Goal: Check status: Check status

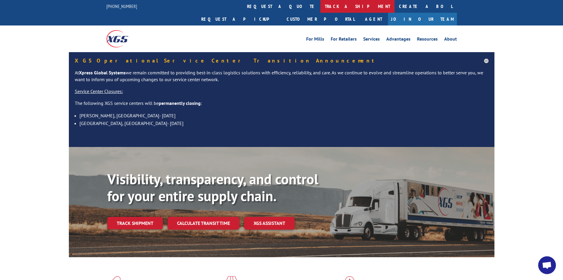
click at [321, 7] on link "track a shipment" at bounding box center [358, 6] width 74 height 13
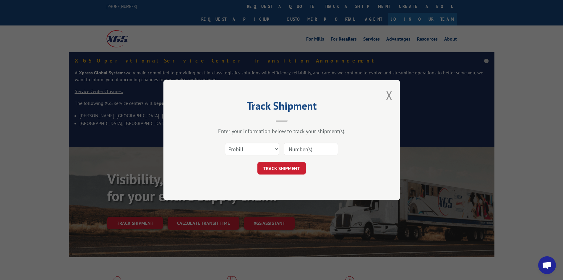
click at [318, 148] on input at bounding box center [311, 149] width 54 height 12
paste input "17228449"
type input "17228449"
click at [278, 170] on button "TRACK SHIPMENT" at bounding box center [282, 168] width 49 height 12
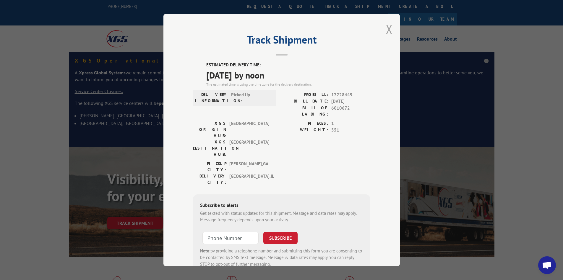
click at [386, 27] on button "Close modal" at bounding box center [389, 29] width 7 height 16
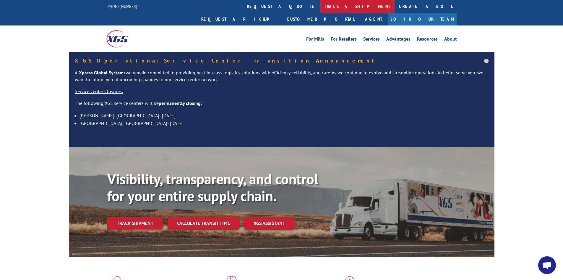
click at [321, 8] on link "track a shipment" at bounding box center [358, 6] width 74 height 13
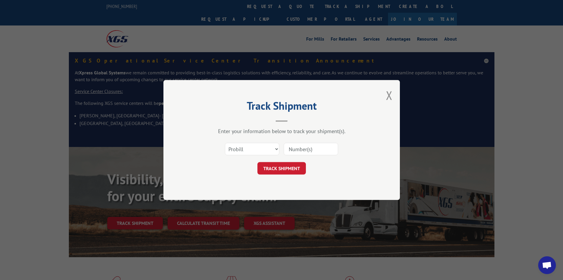
click at [324, 153] on input at bounding box center [311, 149] width 54 height 12
type input "17467949"
click button "TRACK SHIPMENT" at bounding box center [282, 168] width 49 height 12
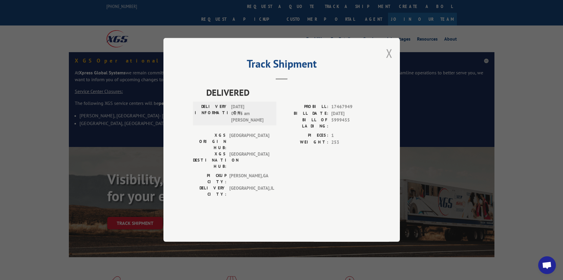
click at [387, 61] on button "Close modal" at bounding box center [389, 53] width 7 height 16
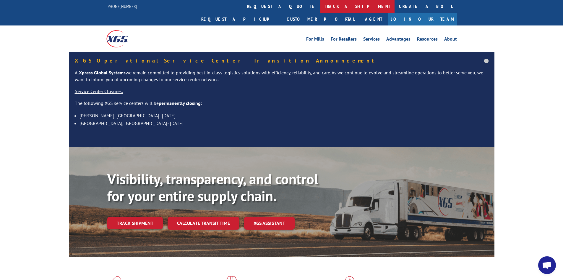
click at [321, 7] on link "track a shipment" at bounding box center [358, 6] width 74 height 13
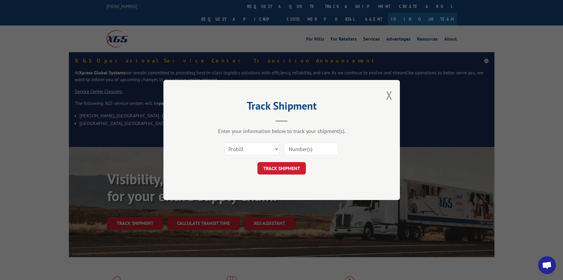
drag, startPoint x: 316, startPoint y: 148, endPoint x: 319, endPoint y: 149, distance: 3.6
click at [316, 148] on input at bounding box center [311, 149] width 54 height 12
type input "17227728"
click at [258, 162] on button "TRACK SHIPMENT" at bounding box center [282, 168] width 49 height 12
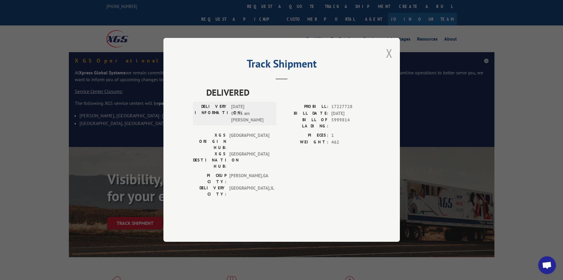
click at [389, 61] on button "Close modal" at bounding box center [389, 53] width 7 height 16
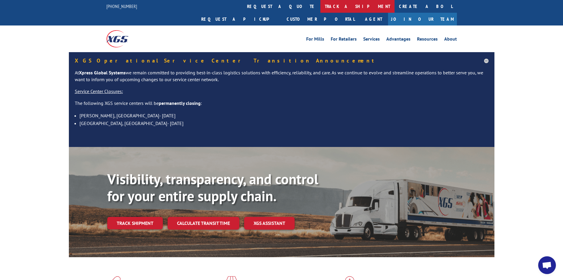
click at [321, 7] on link "track a shipment" at bounding box center [358, 6] width 74 height 13
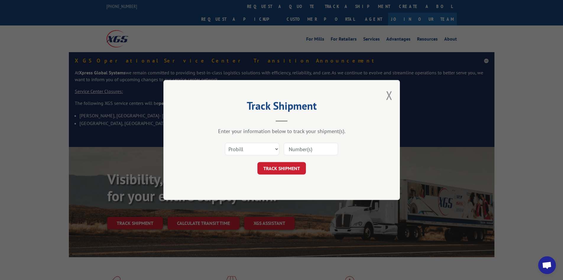
click at [321, 150] on input at bounding box center [311, 149] width 54 height 12
type input "17467949"
click at [258, 162] on button "TRACK SHIPMENT" at bounding box center [282, 168] width 49 height 12
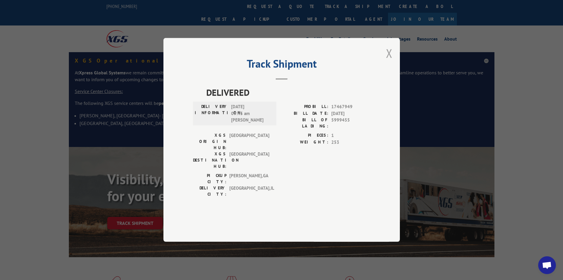
click at [389, 61] on button "Close modal" at bounding box center [389, 53] width 7 height 16
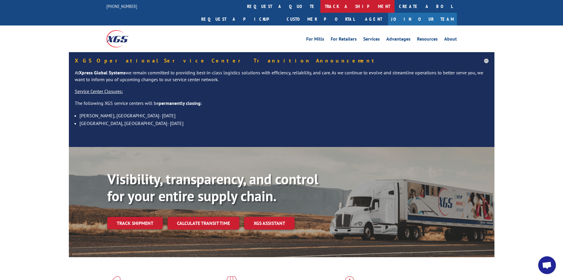
click at [321, 6] on link "track a shipment" at bounding box center [358, 6] width 74 height 13
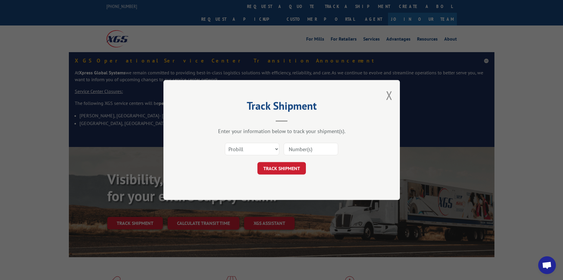
click at [331, 149] on input at bounding box center [311, 149] width 54 height 12
type input "17467737"
click button "TRACK SHIPMENT" at bounding box center [282, 168] width 49 height 12
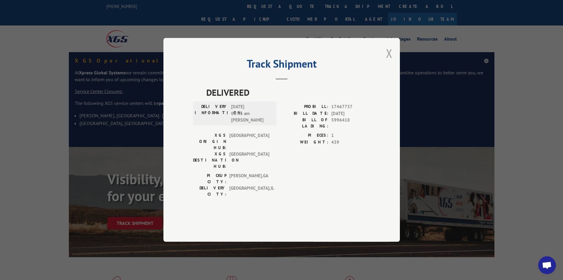
click at [391, 61] on button "Close modal" at bounding box center [389, 53] width 7 height 16
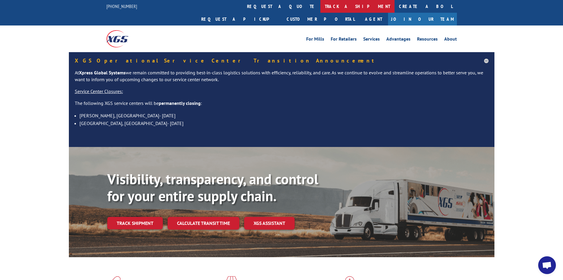
click at [321, 6] on link "track a shipment" at bounding box center [358, 6] width 74 height 13
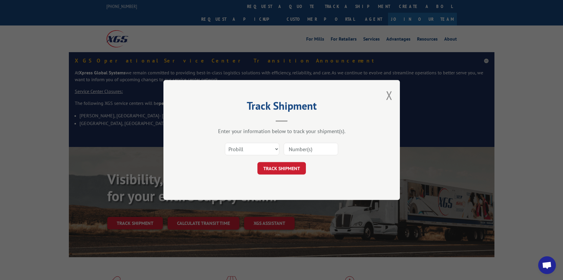
click at [327, 150] on input at bounding box center [311, 149] width 54 height 12
type input "17467920"
click at [258, 162] on button "TRACK SHIPMENT" at bounding box center [282, 168] width 49 height 12
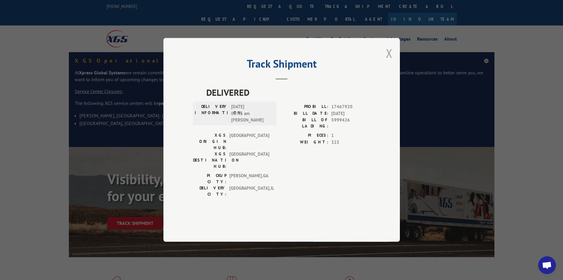
click at [391, 61] on button "Close modal" at bounding box center [389, 53] width 7 height 16
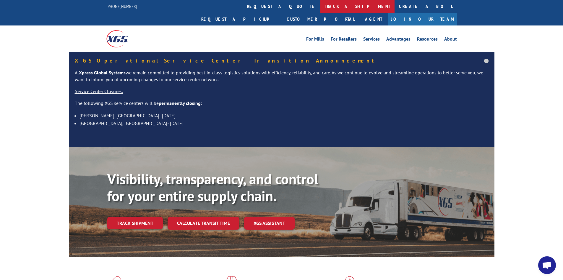
click at [321, 1] on link "track a shipment" at bounding box center [358, 6] width 74 height 13
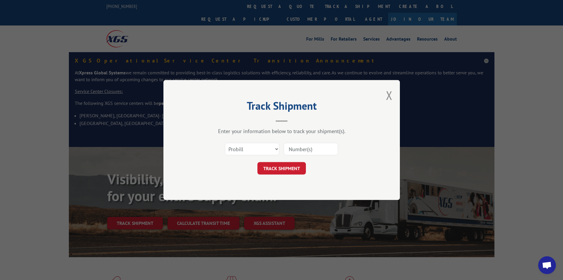
click at [323, 147] on input at bounding box center [311, 149] width 54 height 12
type input "17227551"
click button "TRACK SHIPMENT" at bounding box center [282, 168] width 49 height 12
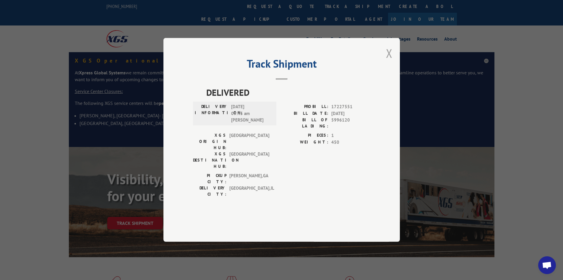
click at [389, 61] on button "Close modal" at bounding box center [389, 53] width 7 height 16
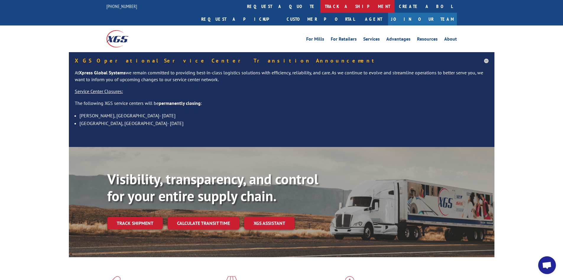
click at [321, 5] on link "track a shipment" at bounding box center [358, 6] width 74 height 13
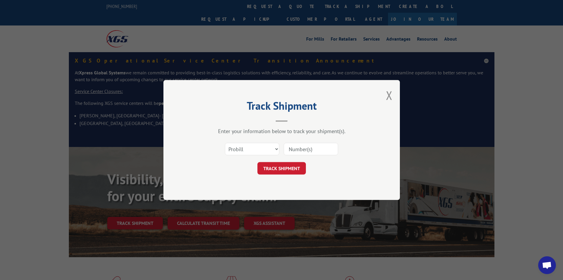
click at [329, 148] on input at bounding box center [311, 149] width 54 height 12
type input "17227698"
click at [258, 162] on button "TRACK SHIPMENT" at bounding box center [282, 168] width 49 height 12
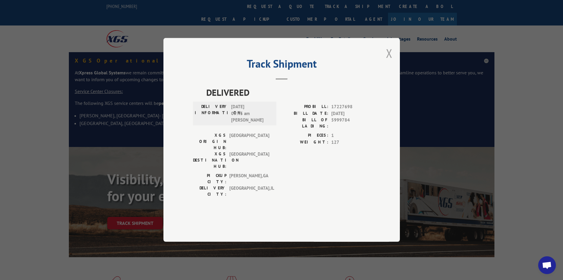
click at [389, 61] on button "Close modal" at bounding box center [389, 53] width 7 height 16
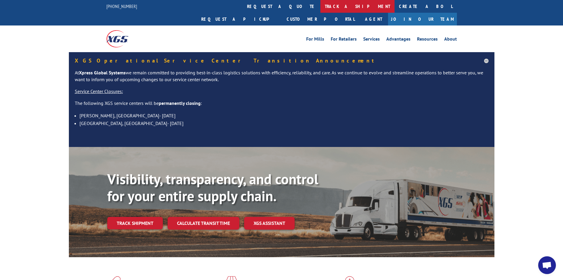
click at [321, 6] on link "track a shipment" at bounding box center [358, 6] width 74 height 13
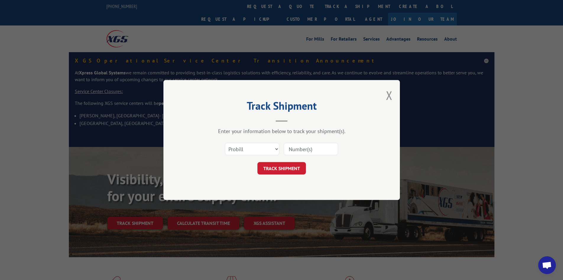
click at [331, 149] on input at bounding box center [311, 149] width 54 height 12
type input "17589752"
click at [258, 162] on button "TRACK SHIPMENT" at bounding box center [282, 168] width 49 height 12
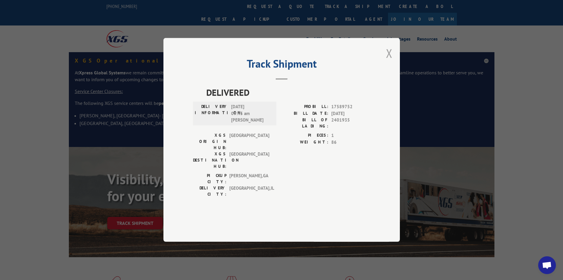
drag, startPoint x: 389, startPoint y: 69, endPoint x: 384, endPoint y: 63, distance: 8.0
click at [389, 61] on button "Close modal" at bounding box center [389, 53] width 7 height 16
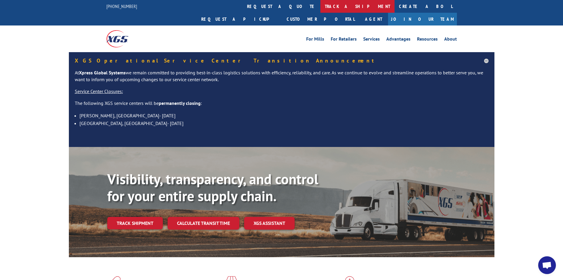
click at [321, 10] on link "track a shipment" at bounding box center [358, 6] width 74 height 13
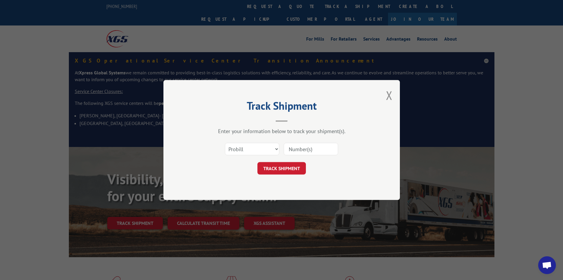
click at [311, 146] on input at bounding box center [311, 149] width 54 height 12
paste input "17468470"
type input "17468470"
click at [292, 167] on button "TRACK SHIPMENT" at bounding box center [282, 168] width 49 height 12
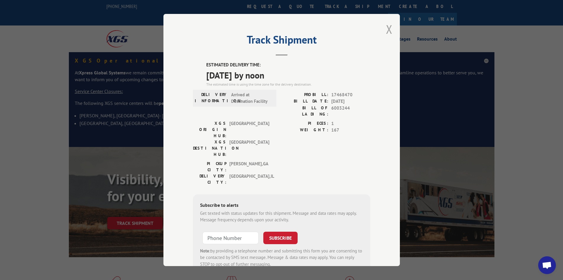
click at [387, 28] on button "Close modal" at bounding box center [389, 29] width 7 height 16
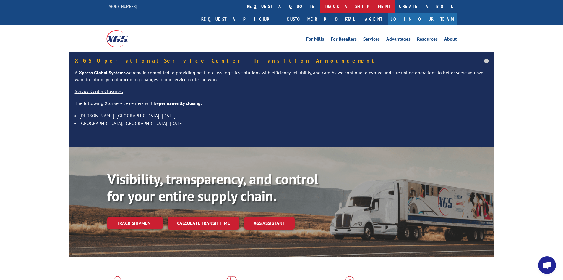
click at [321, 7] on link "track a shipment" at bounding box center [358, 6] width 74 height 13
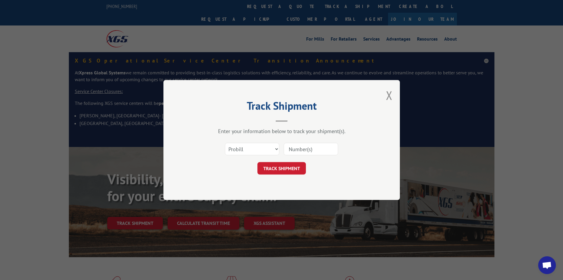
click at [317, 150] on input at bounding box center [311, 149] width 54 height 12
paste input "17228209"
type input "17228209"
click at [282, 166] on button "TRACK SHIPMENT" at bounding box center [282, 168] width 49 height 12
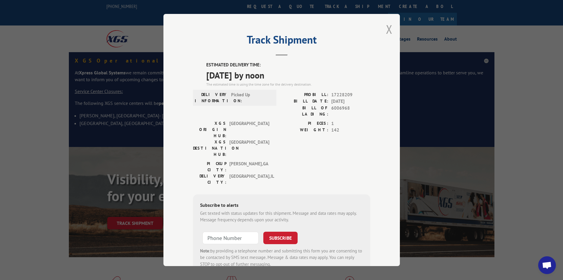
click at [386, 30] on button "Close modal" at bounding box center [389, 29] width 7 height 16
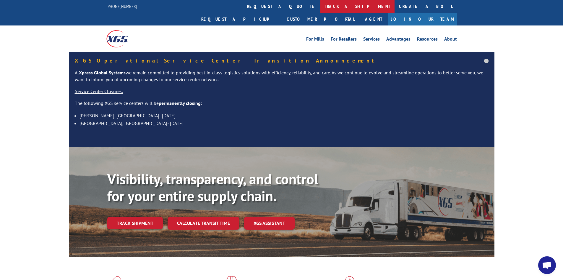
click at [321, 4] on link "track a shipment" at bounding box center [358, 6] width 74 height 13
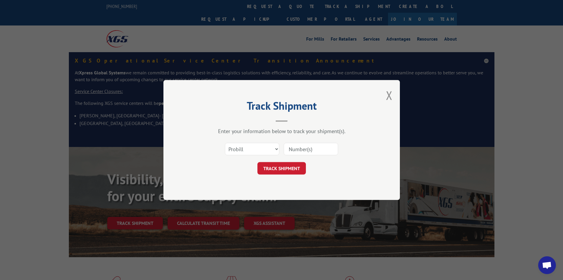
click at [332, 146] on input at bounding box center [311, 149] width 54 height 12
paste input "17228210"
type input "17228210"
click at [287, 169] on button "TRACK SHIPMENT" at bounding box center [282, 168] width 49 height 12
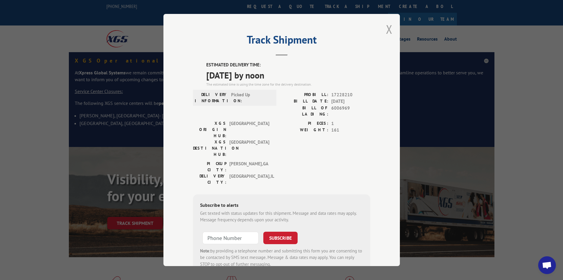
click at [386, 29] on button "Close modal" at bounding box center [389, 29] width 7 height 16
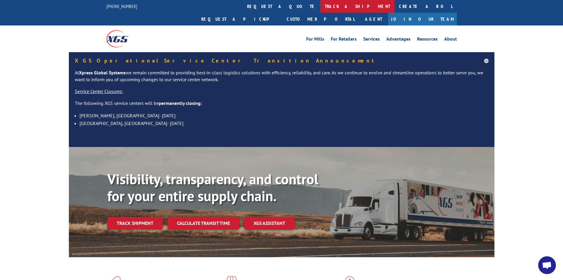
click at [321, 7] on link "track a shipment" at bounding box center [358, 6] width 74 height 13
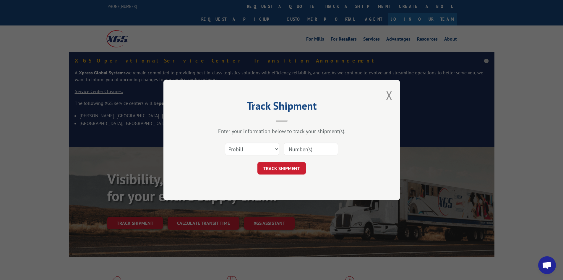
click at [325, 148] on input at bounding box center [311, 149] width 54 height 12
paste input "17516334"
type input "17516334"
click at [287, 166] on button "TRACK SHIPMENT" at bounding box center [282, 168] width 49 height 12
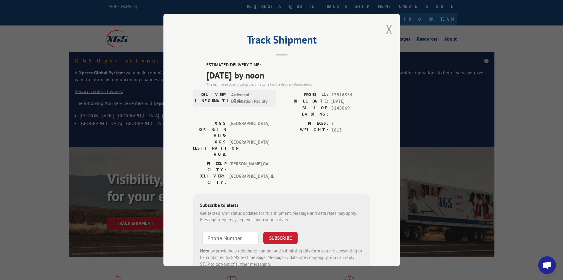
click at [390, 28] on button "Close modal" at bounding box center [389, 29] width 7 height 16
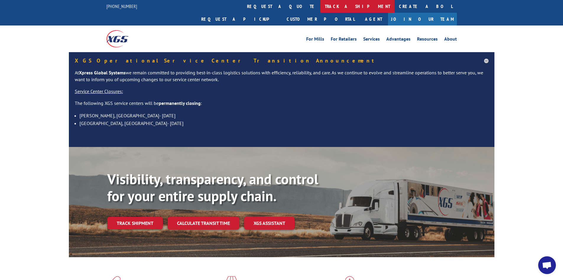
click at [321, 7] on link "track a shipment" at bounding box center [358, 6] width 74 height 13
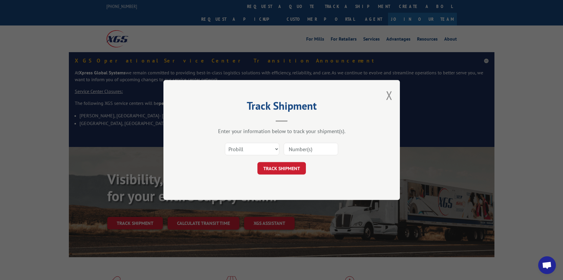
click at [309, 147] on input at bounding box center [311, 149] width 54 height 12
paste input "17469248"
type input "17469248"
drag, startPoint x: 282, startPoint y: 166, endPoint x: 309, endPoint y: 159, distance: 27.7
click at [282, 166] on button "TRACK SHIPMENT" at bounding box center [282, 168] width 49 height 12
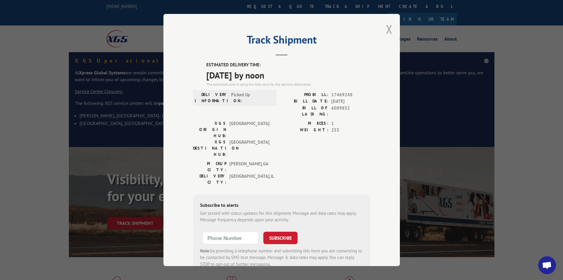
click at [387, 32] on button "Close modal" at bounding box center [389, 29] width 7 height 16
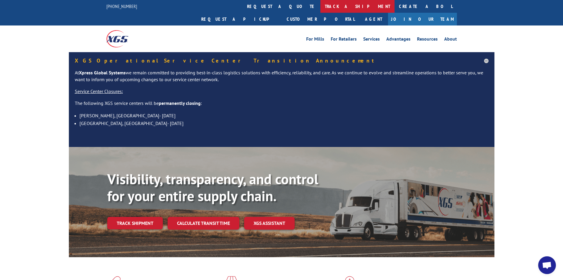
click at [321, 3] on link "track a shipment" at bounding box center [358, 6] width 74 height 13
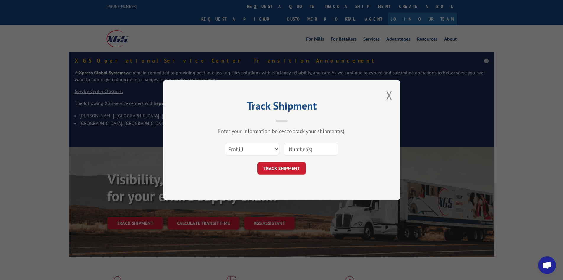
click at [307, 148] on input at bounding box center [311, 149] width 54 height 12
paste input "17520794"
type input "17520794"
click at [277, 170] on button "TRACK SHIPMENT" at bounding box center [282, 168] width 49 height 12
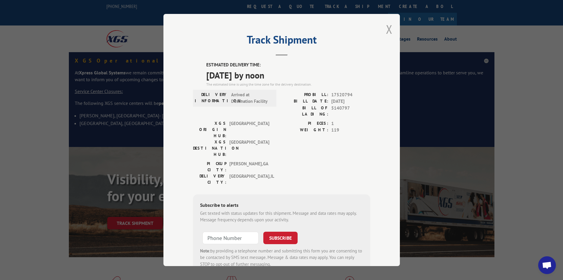
click at [387, 27] on button "Close modal" at bounding box center [389, 29] width 7 height 16
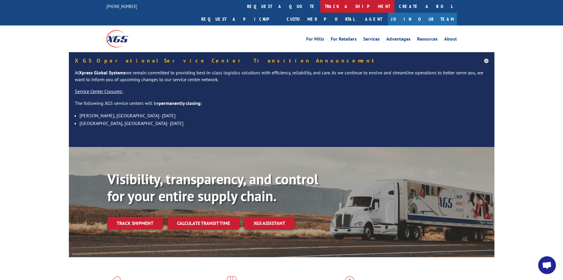
click at [321, 6] on link "track a shipment" at bounding box center [358, 6] width 74 height 13
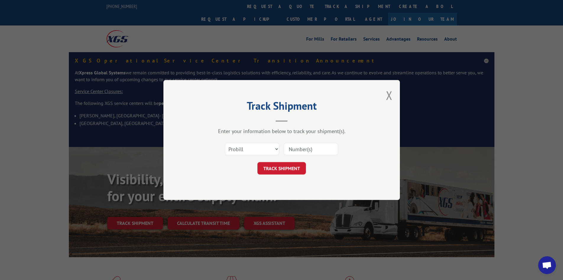
click at [304, 148] on input at bounding box center [311, 149] width 54 height 12
paste input "17590508"
type input "17590508"
click at [285, 166] on button "TRACK SHIPMENT" at bounding box center [282, 168] width 49 height 12
